Goal: Transaction & Acquisition: Purchase product/service

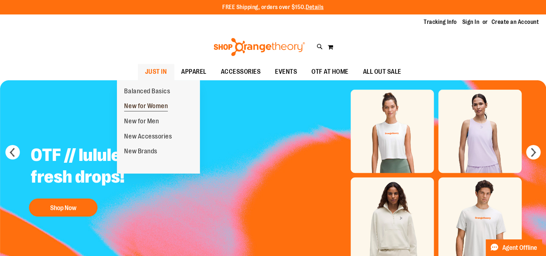
type input "**********"
click at [138, 109] on span "New for Women" at bounding box center [146, 106] width 44 height 9
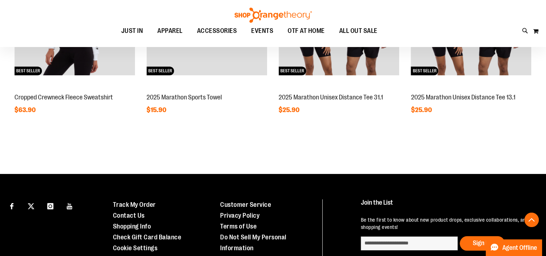
scroll to position [578, 0]
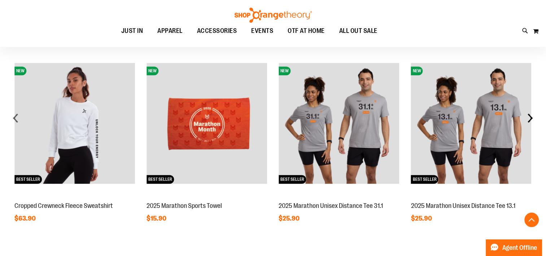
type input "**********"
click at [529, 120] on div "next" at bounding box center [530, 118] width 14 height 14
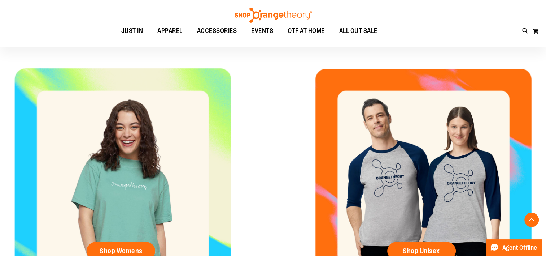
scroll to position [180, 0]
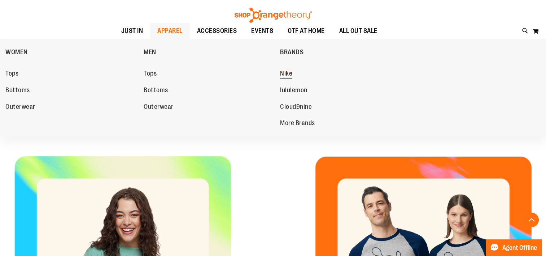
click at [295, 69] on link "Nike" at bounding box center [345, 73] width 131 height 13
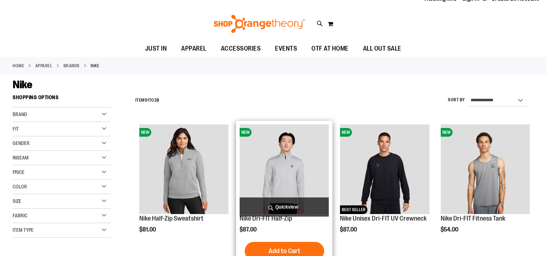
scroll to position [72, 0]
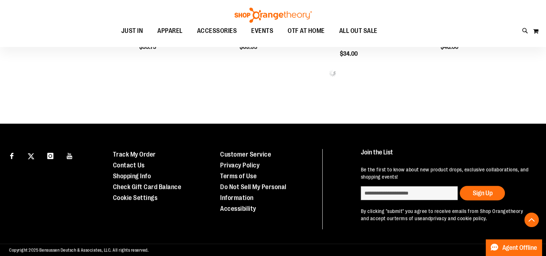
scroll to position [397, 0]
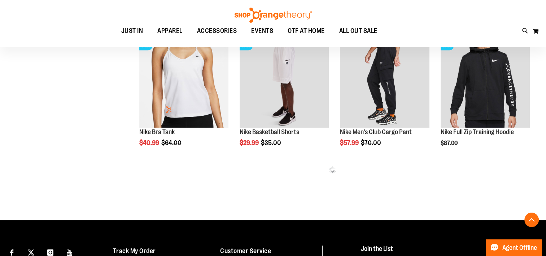
scroll to position [469, 0]
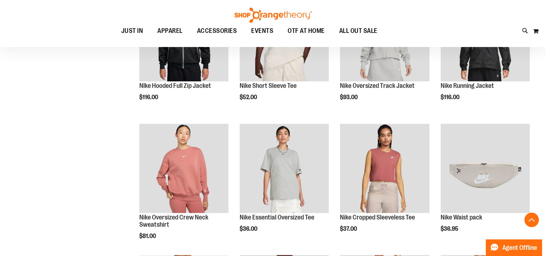
scroll to position [722, 0]
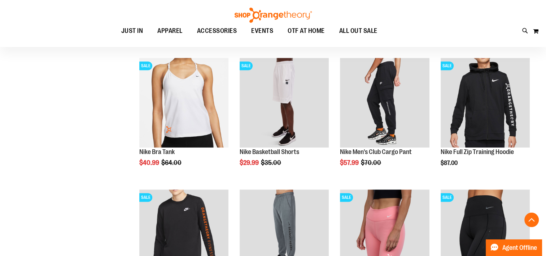
scroll to position [663, 0]
